Goal: Task Accomplishment & Management: Use online tool/utility

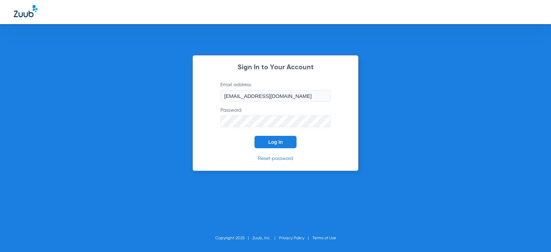
click at [269, 147] on button "Log In" at bounding box center [275, 142] width 42 height 12
type input "sarahrentas46@mydentalmail.com"
click at [290, 142] on button "Log In" at bounding box center [275, 142] width 42 height 12
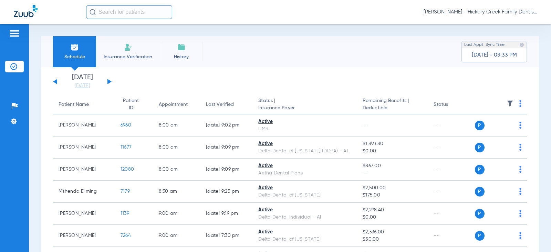
click at [123, 51] on li "Insurance Verification" at bounding box center [128, 51] width 64 height 31
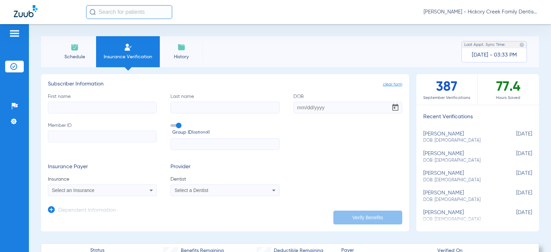
click at [85, 54] on span "Schedule" at bounding box center [74, 56] width 33 height 7
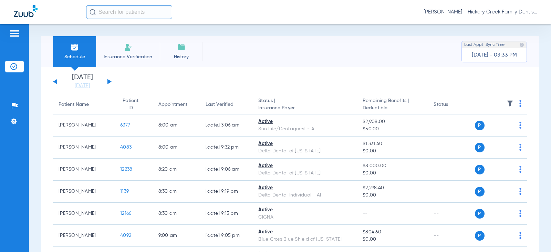
click at [107, 81] on button at bounding box center [109, 81] width 4 height 5
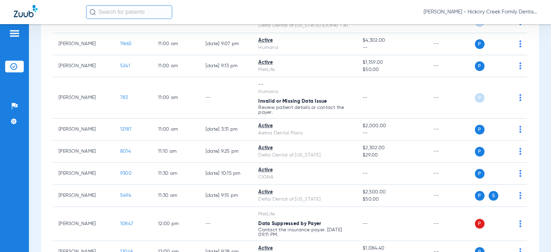
scroll to position [585, 0]
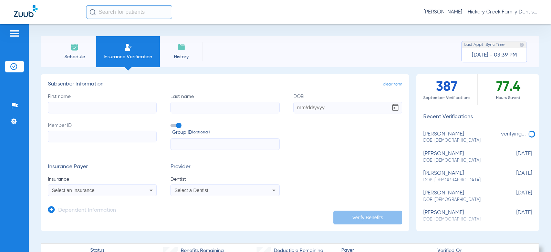
click at [65, 55] on span "Schedule" at bounding box center [74, 56] width 33 height 7
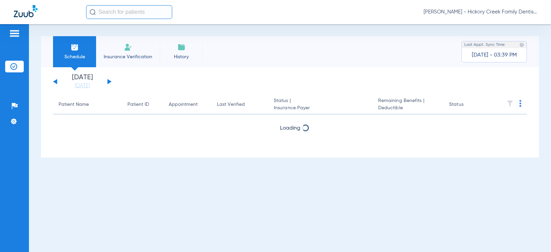
drag, startPoint x: 116, startPoint y: 82, endPoint x: 108, endPoint y: 82, distance: 7.6
click at [108, 82] on app-single-date-navigator "Saturday 07-12-2025 Sunday 07-13-2025 Monday 07-14-2025 Tuesday 07-15-2025 Wedn…" at bounding box center [290, 81] width 474 height 15
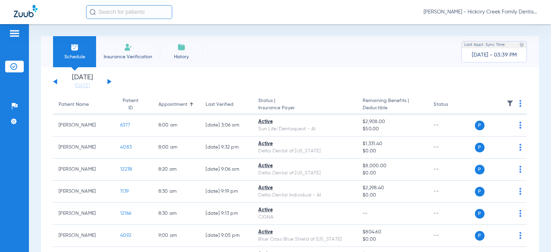
click at [107, 82] on div "Saturday 07-12-2025 Sunday 07-13-2025 Monday 07-14-2025 Tuesday 07-15-2025 Wedn…" at bounding box center [82, 81] width 59 height 15
click at [108, 82] on button at bounding box center [109, 81] width 4 height 5
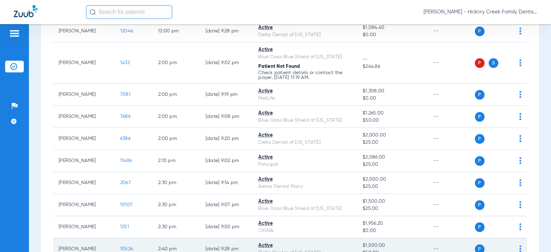
scroll to position [757, 0]
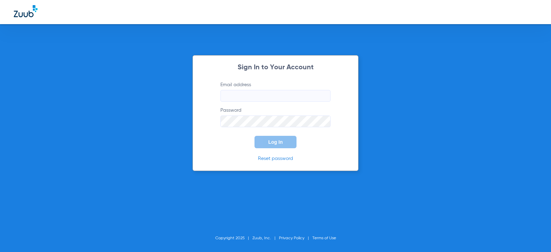
type input "sarahrentas46@mydentalmail.com"
click at [257, 143] on button "Log In" at bounding box center [275, 142] width 42 height 12
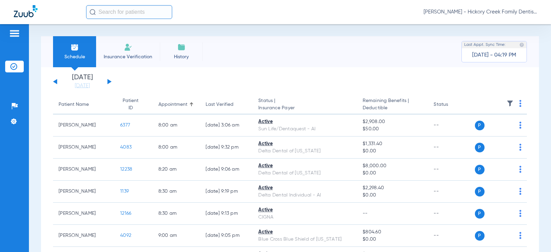
click at [129, 49] on img at bounding box center [128, 47] width 8 height 8
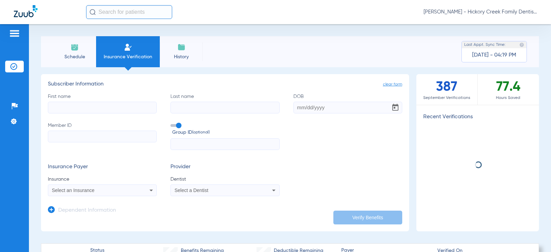
click at [85, 58] on span "Schedule" at bounding box center [74, 56] width 33 height 7
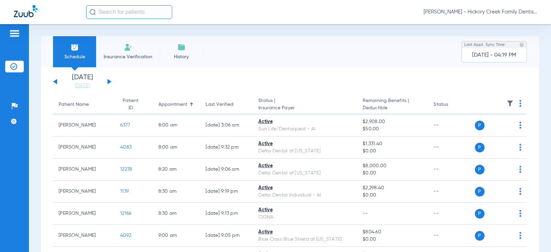
click at [108, 81] on button at bounding box center [109, 81] width 4 height 5
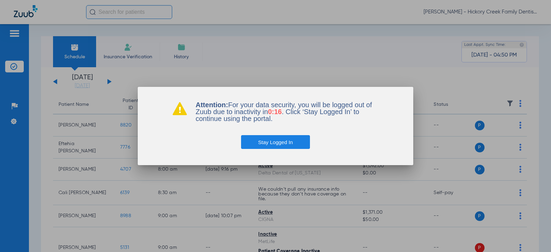
click at [253, 146] on button "Stay Logged In" at bounding box center [275, 142] width 69 height 14
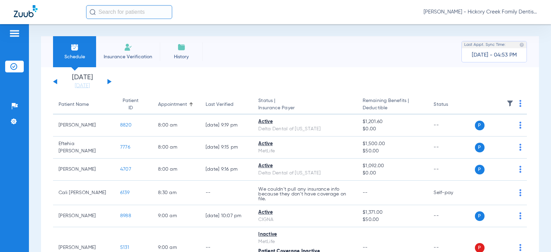
click at [57, 82] on button at bounding box center [55, 81] width 4 height 5
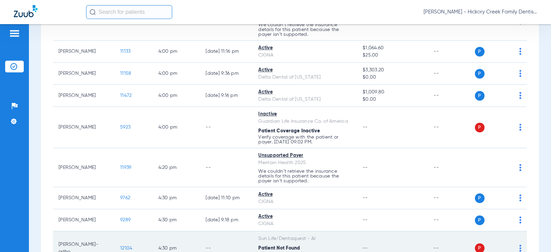
scroll to position [1102, 0]
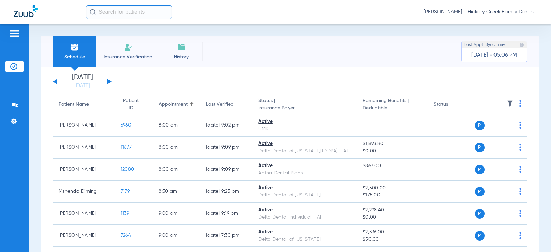
drag, startPoint x: 140, startPoint y: 56, endPoint x: 130, endPoint y: 61, distance: 10.8
click at [140, 56] on span "Insurance Verification" at bounding box center [127, 56] width 53 height 7
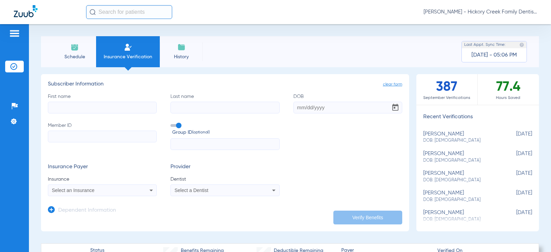
click at [73, 62] on li "Schedule" at bounding box center [74, 51] width 43 height 31
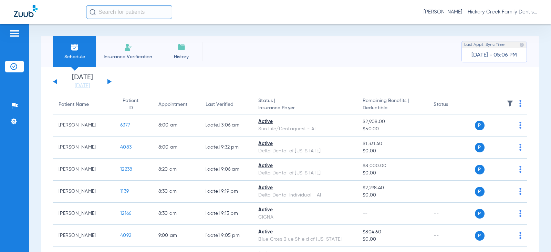
click at [109, 81] on button at bounding box center [109, 81] width 4 height 5
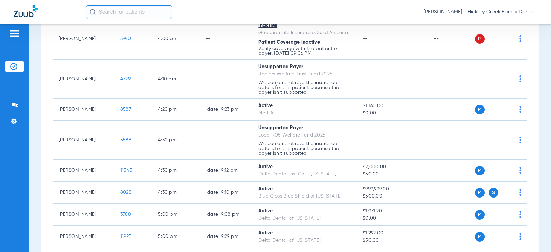
scroll to position [1102, 0]
